Goal: Transaction & Acquisition: Obtain resource

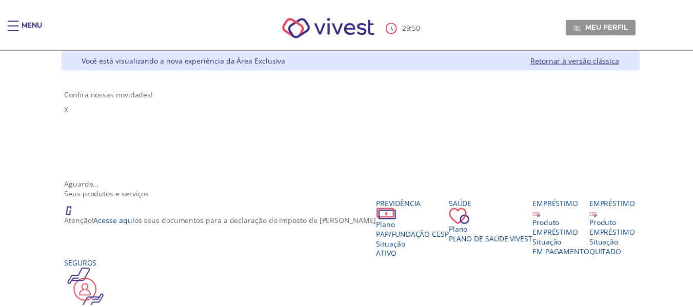
scroll to position [110, 0]
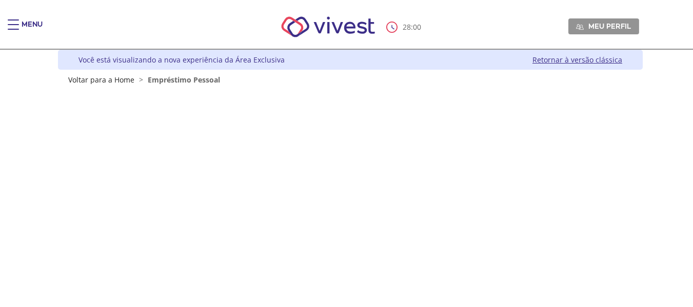
click at [10, 22] on div "Main header" at bounding box center [13, 29] width 11 height 21
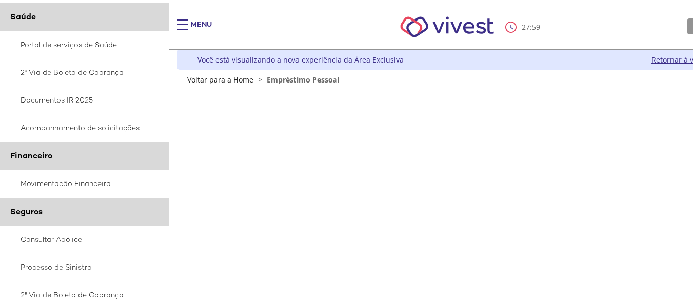
scroll to position [205, 0]
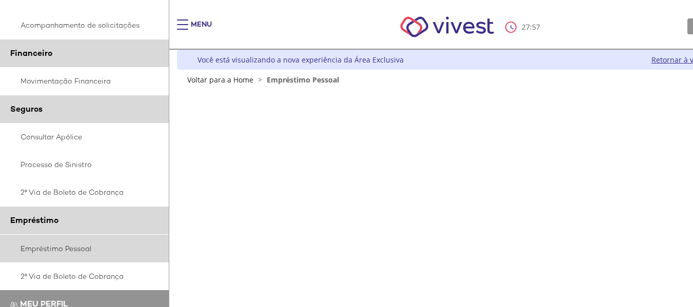
click at [58, 251] on link "Empréstimo Pessoal" at bounding box center [84, 249] width 169 height 28
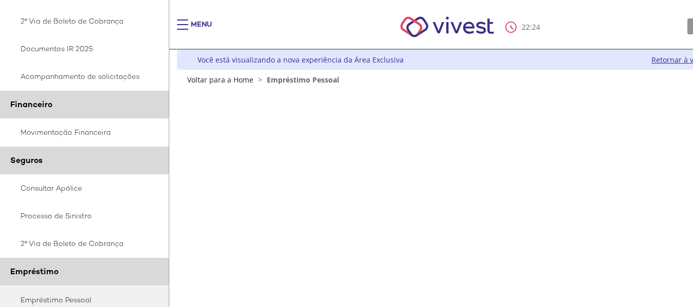
scroll to position [271, 0]
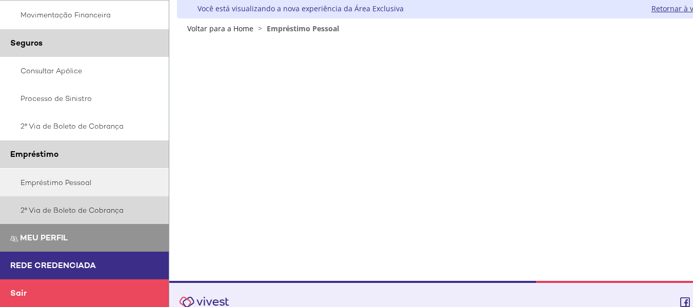
click at [53, 214] on link "2ª Via de Boleto de Cobrança" at bounding box center [84, 210] width 169 height 28
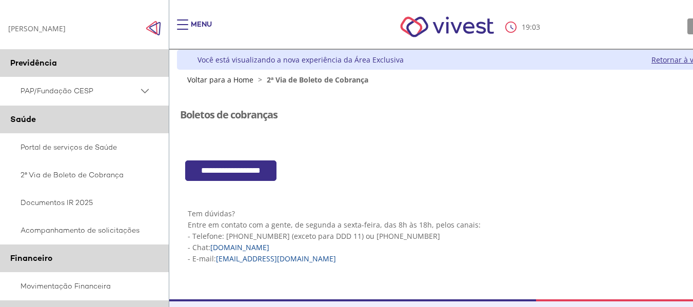
click at [237, 175] on input "**********" at bounding box center [230, 170] width 91 height 21
